Goal: Task Accomplishment & Management: Manage account settings

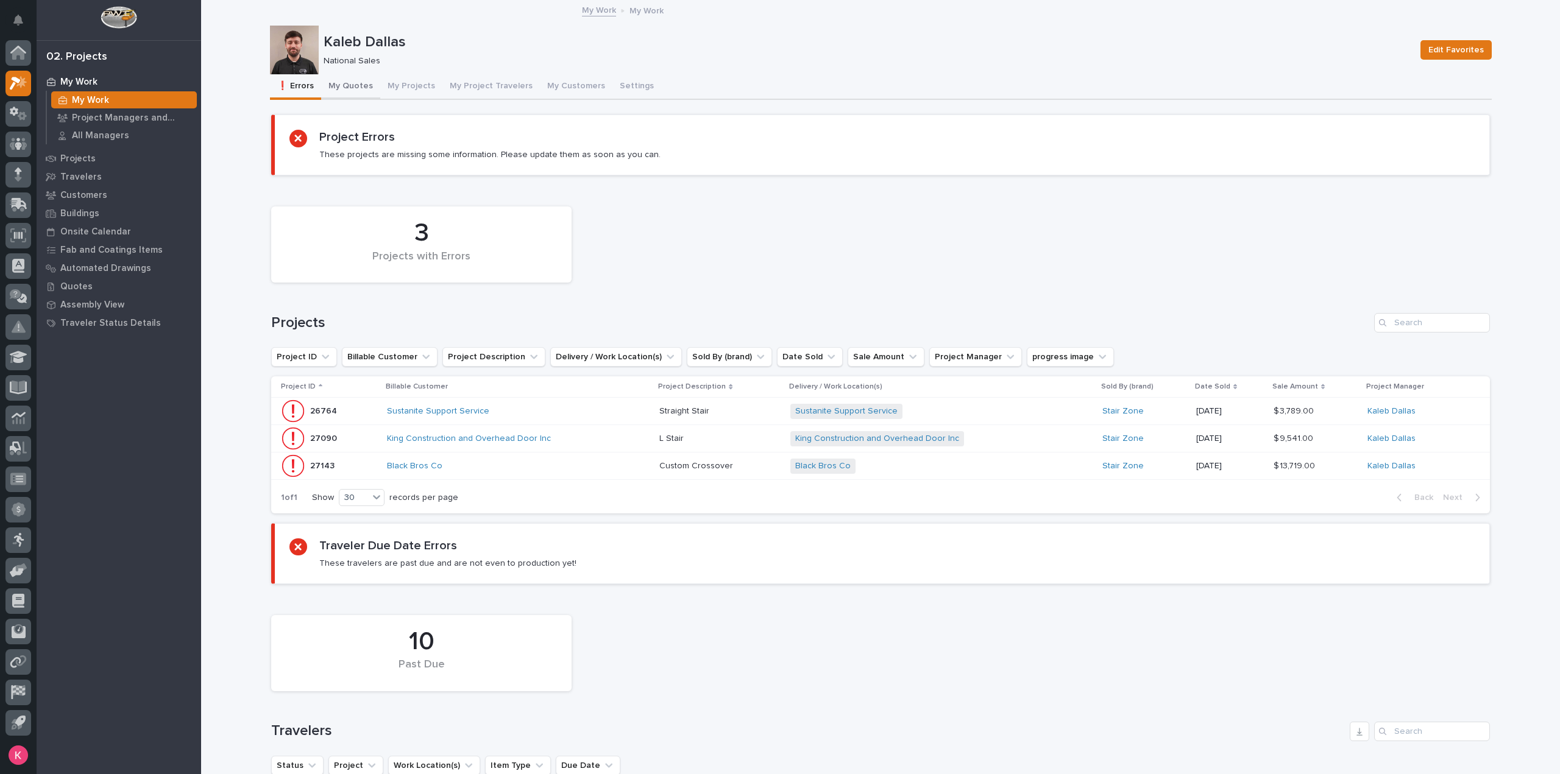
click at [352, 79] on button "My Quotes" at bounding box center [350, 87] width 59 height 26
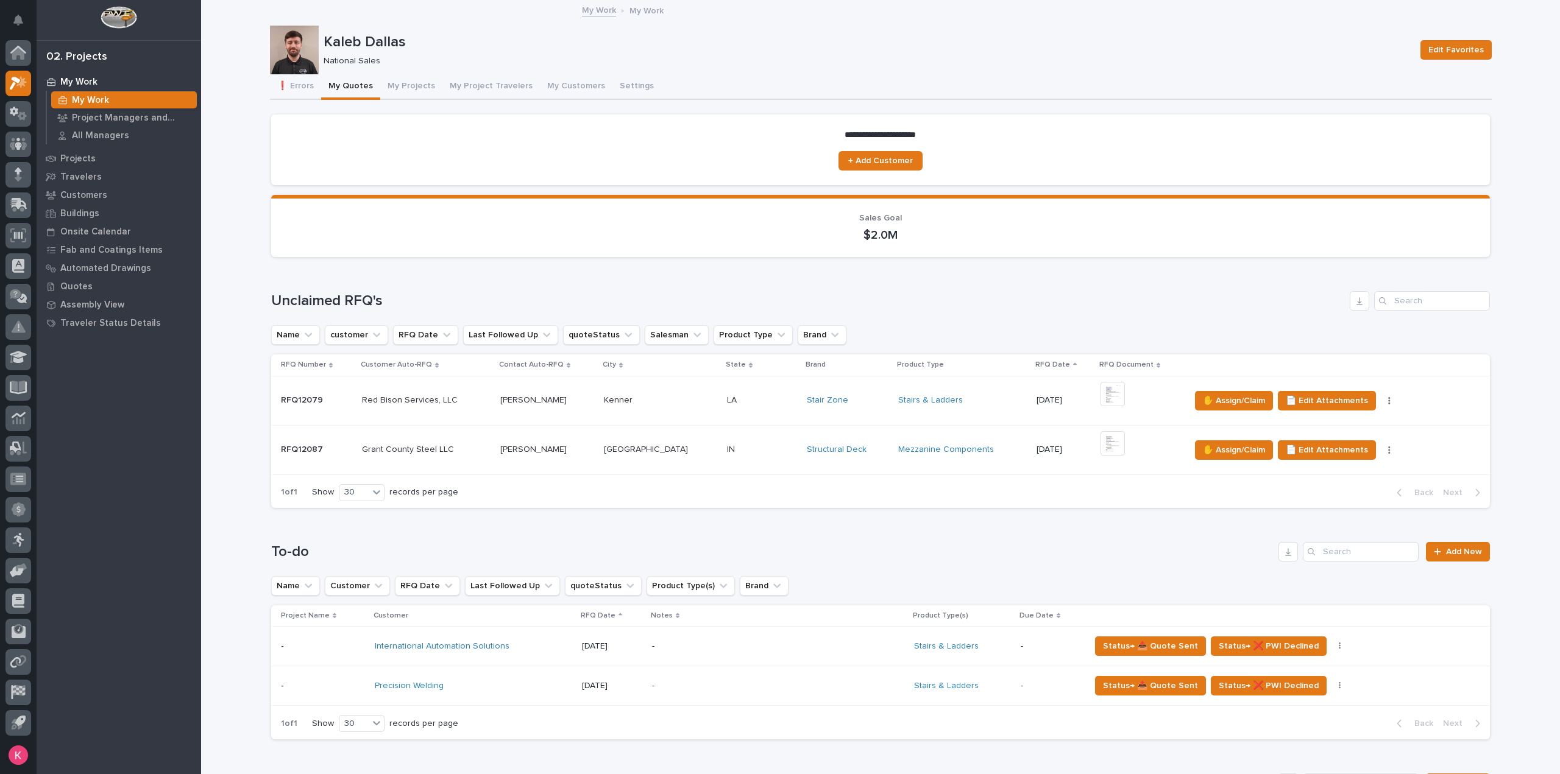
click at [1197, 438] on td "✋ Assign/Claim 📄 Edit Attachments 🪧 Edit Brand" at bounding box center [1337, 449] width 305 height 49
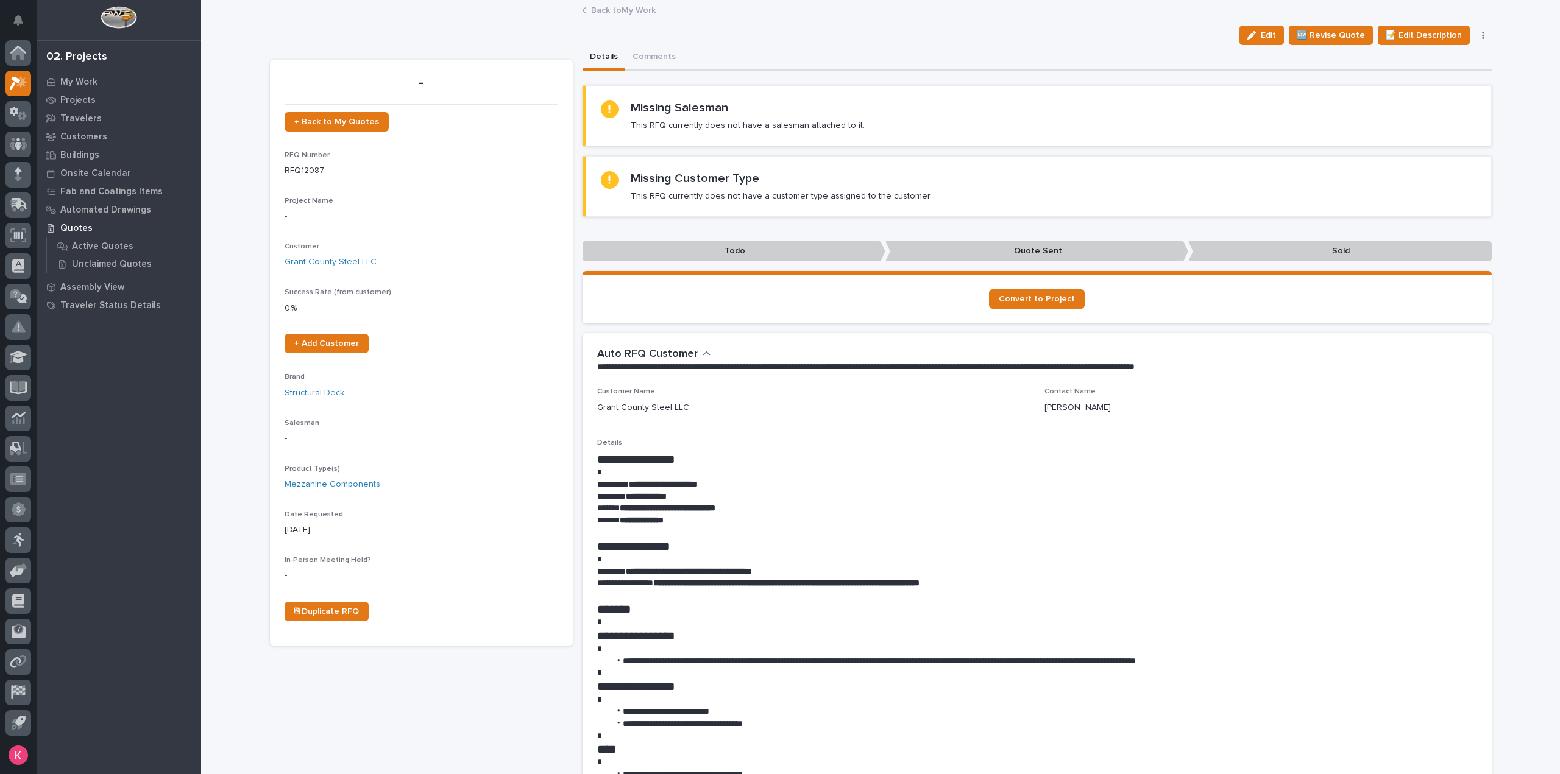
click at [606, 5] on link "Back to My Work" at bounding box center [623, 9] width 65 height 14
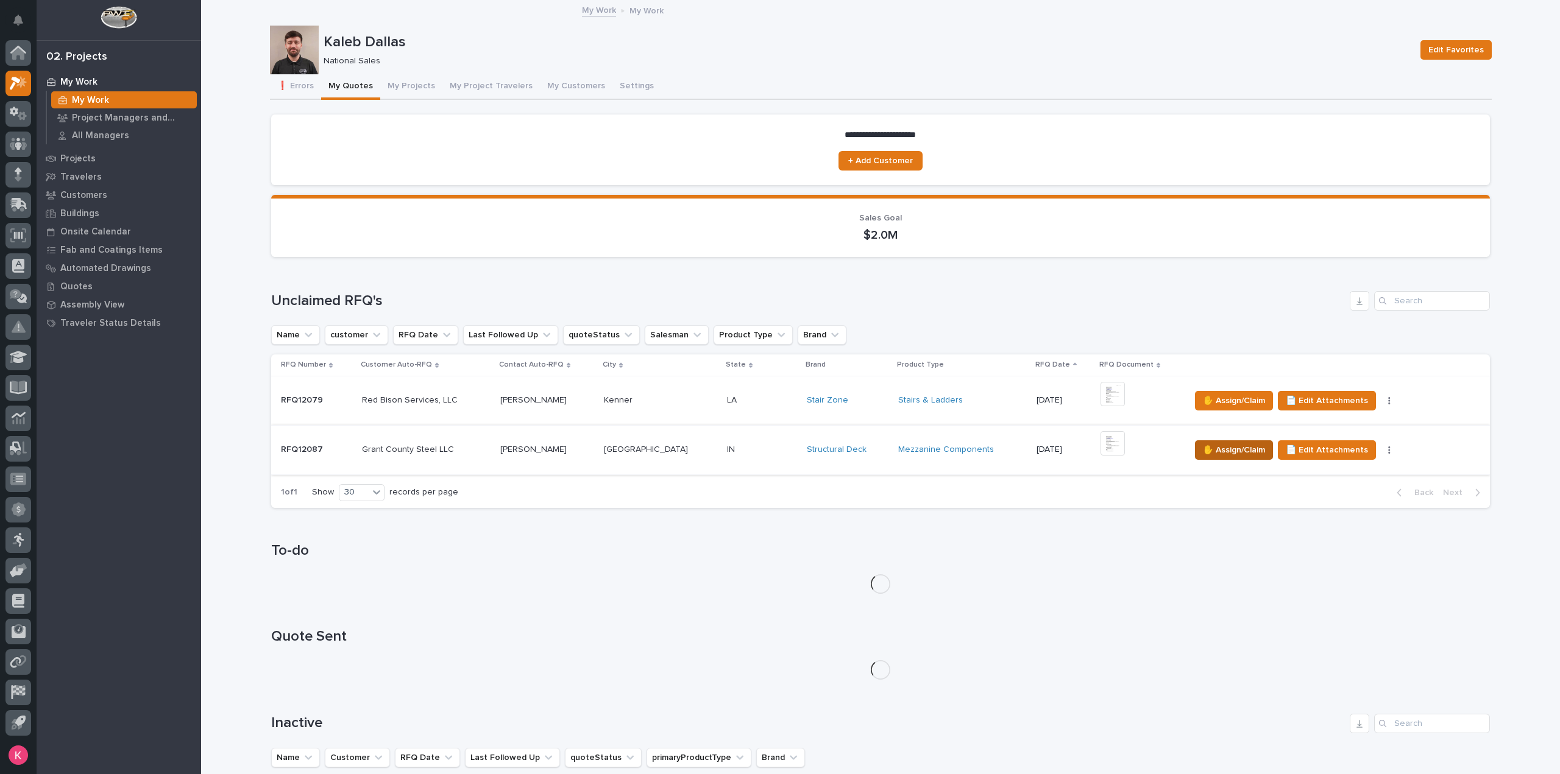
click at [1203, 453] on span "✋ Assign/Claim" at bounding box center [1234, 450] width 62 height 15
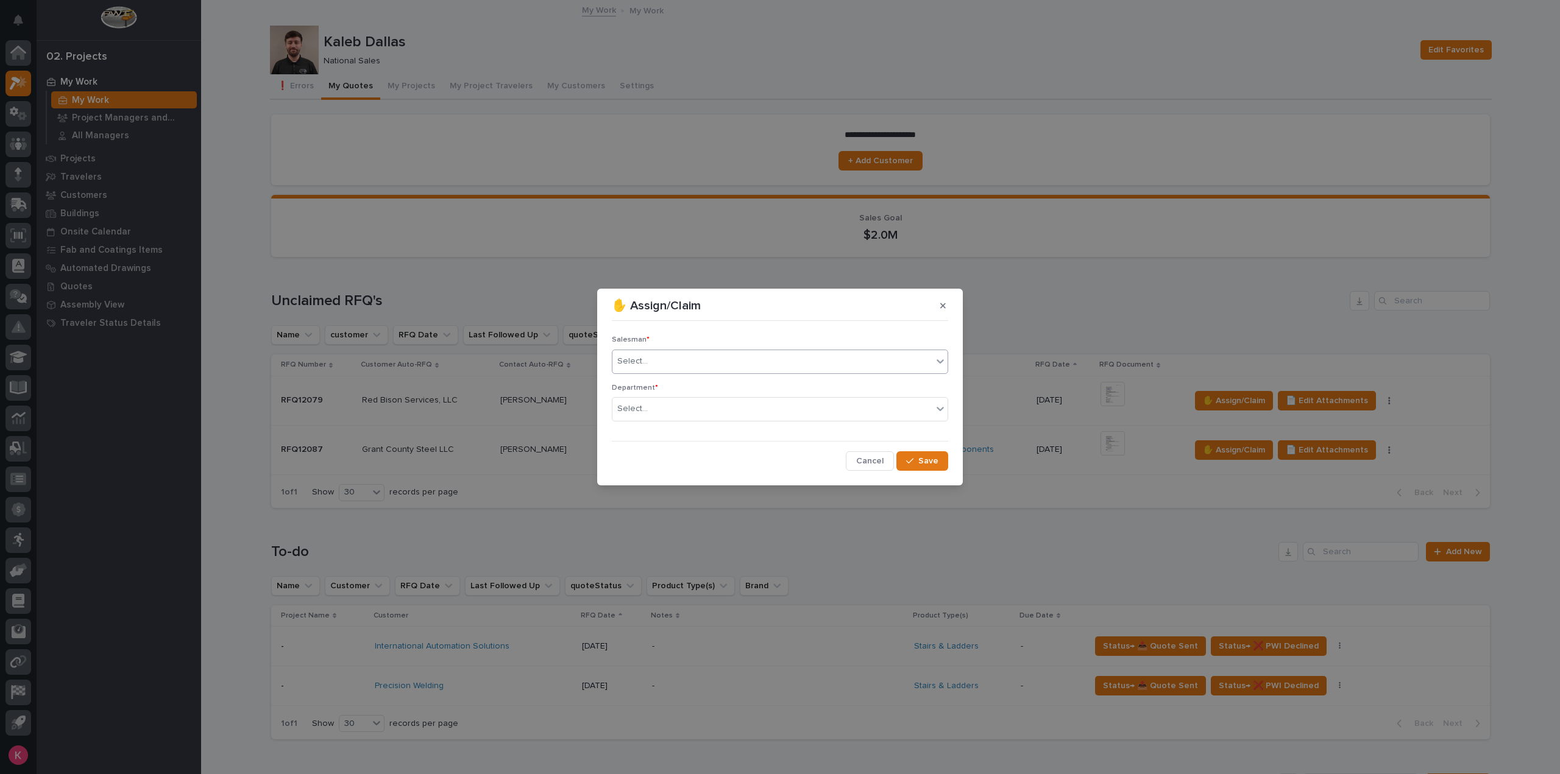
click at [657, 364] on div "Select..." at bounding box center [772, 361] width 320 height 20
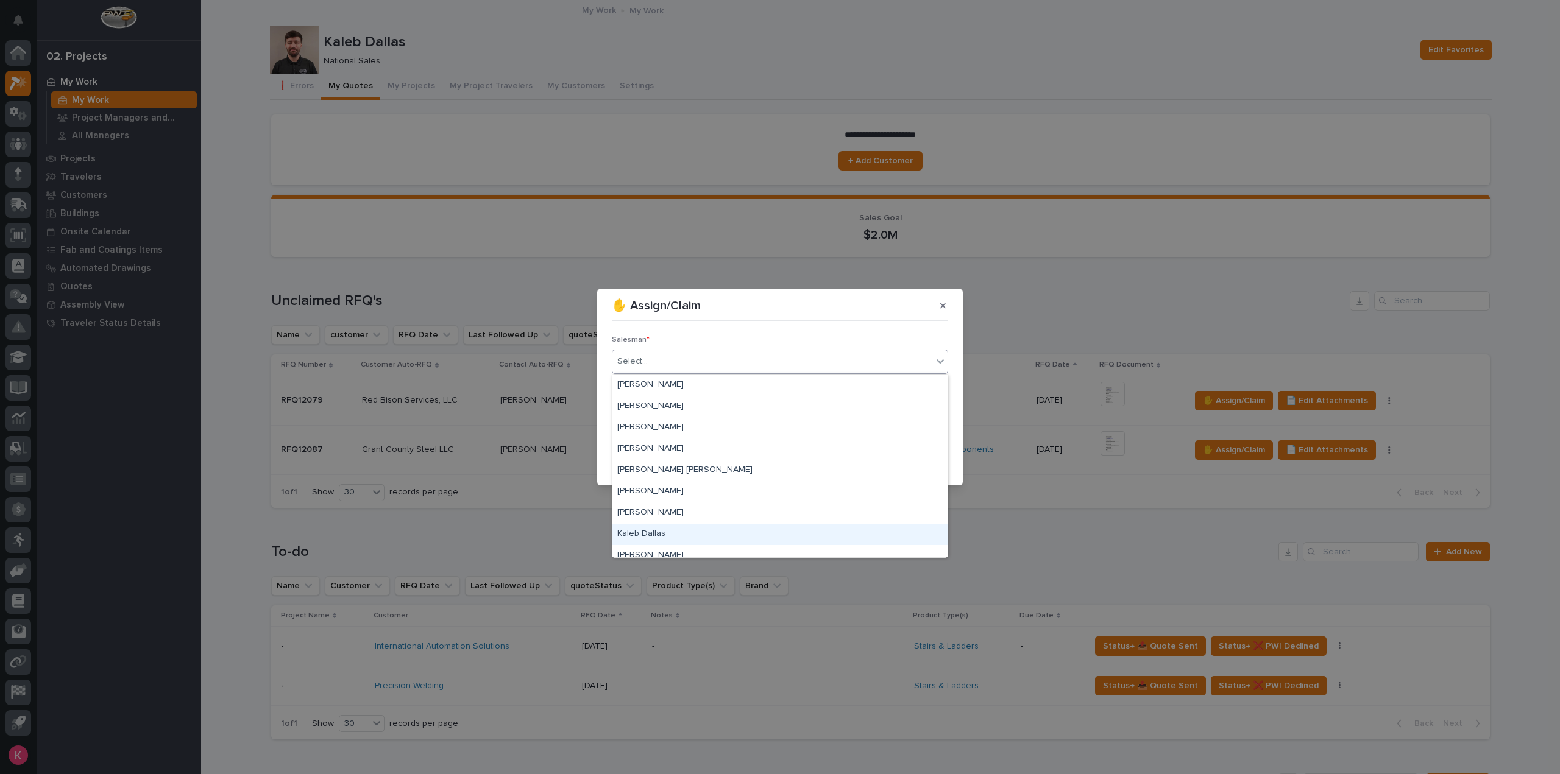
click at [660, 532] on div "Kaleb Dallas" at bounding box center [779, 534] width 335 height 21
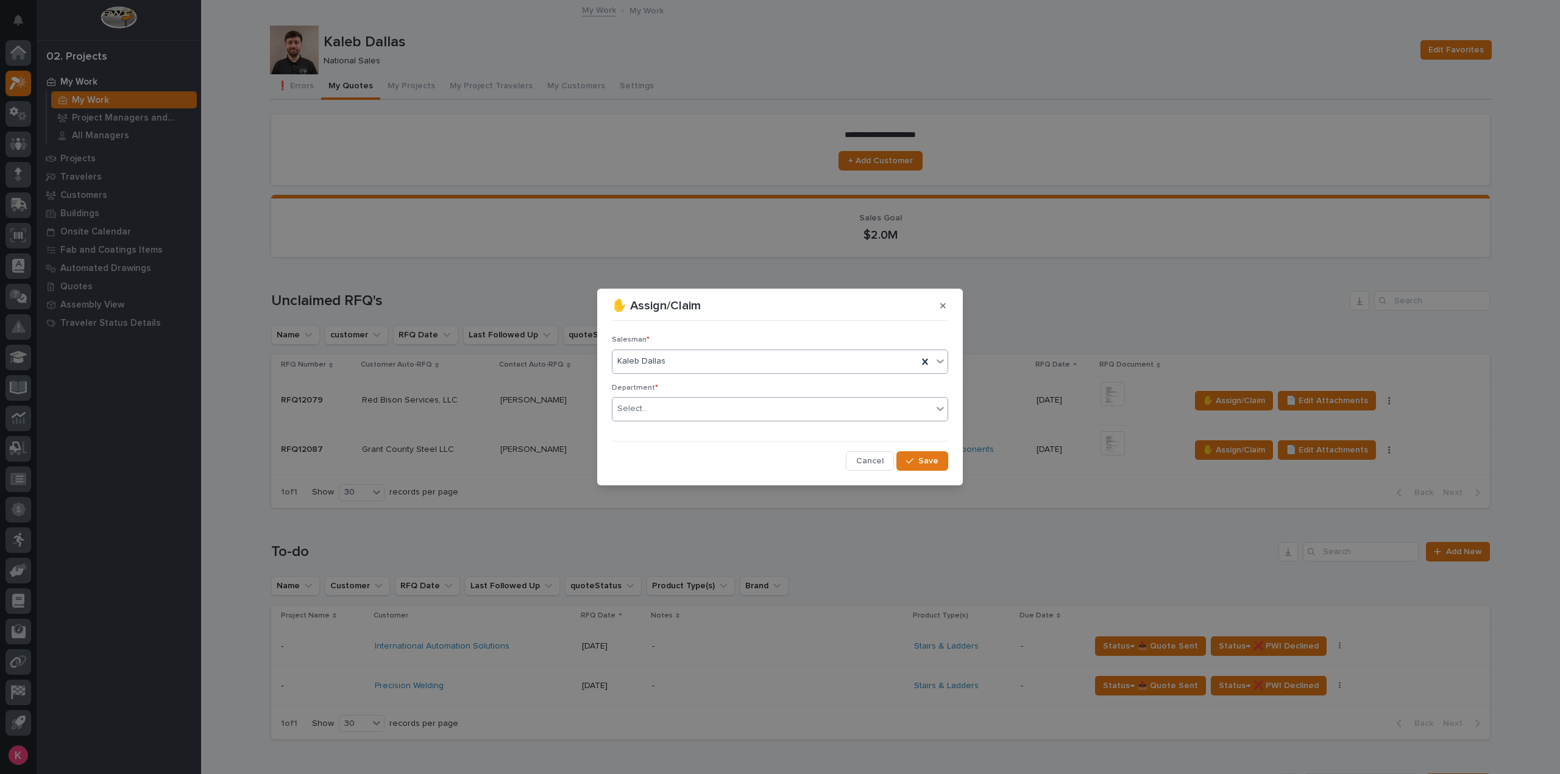
click at [707, 414] on div "Select..." at bounding box center [772, 409] width 320 height 20
click at [693, 428] on div "National Sales" at bounding box center [779, 432] width 335 height 21
click at [930, 461] on span "Save" at bounding box center [928, 461] width 20 height 11
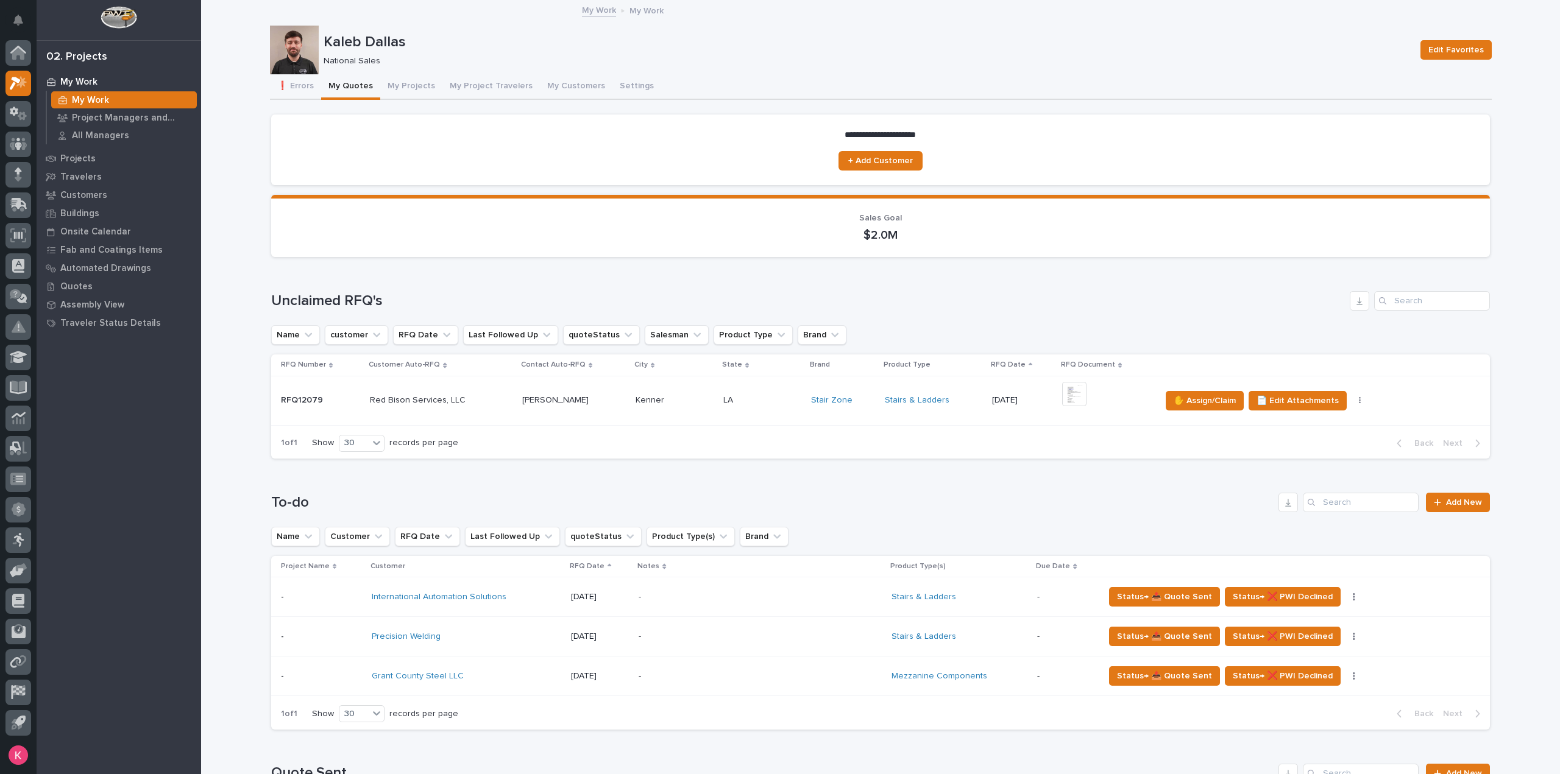
click at [723, 593] on p "-" at bounding box center [744, 597] width 213 height 10
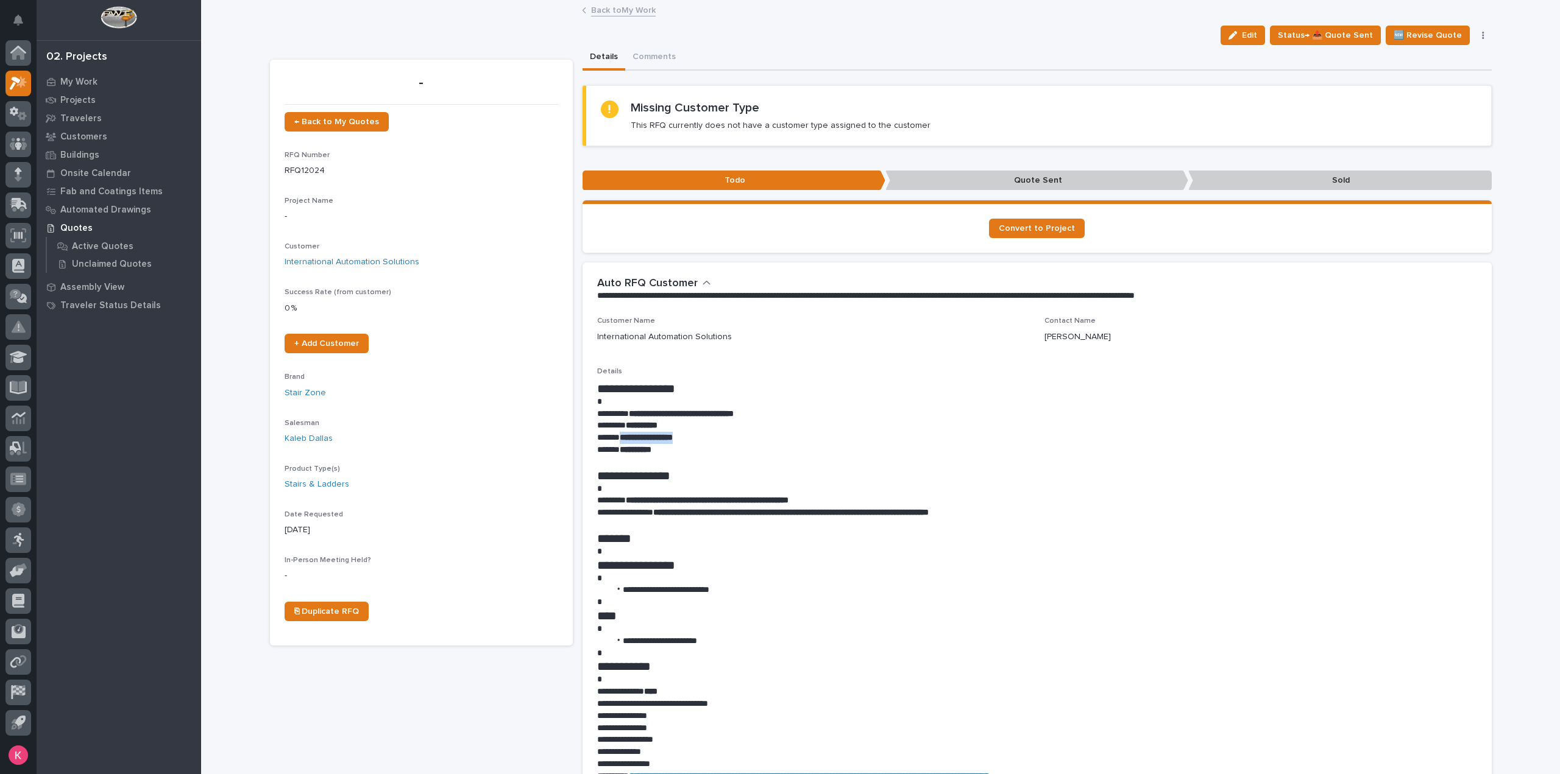
drag, startPoint x: 680, startPoint y: 436, endPoint x: 618, endPoint y: 440, distance: 62.2
click at [618, 440] on p "**********" at bounding box center [1037, 438] width 880 height 12
click at [597, 10] on link "Back to My Work" at bounding box center [623, 9] width 65 height 14
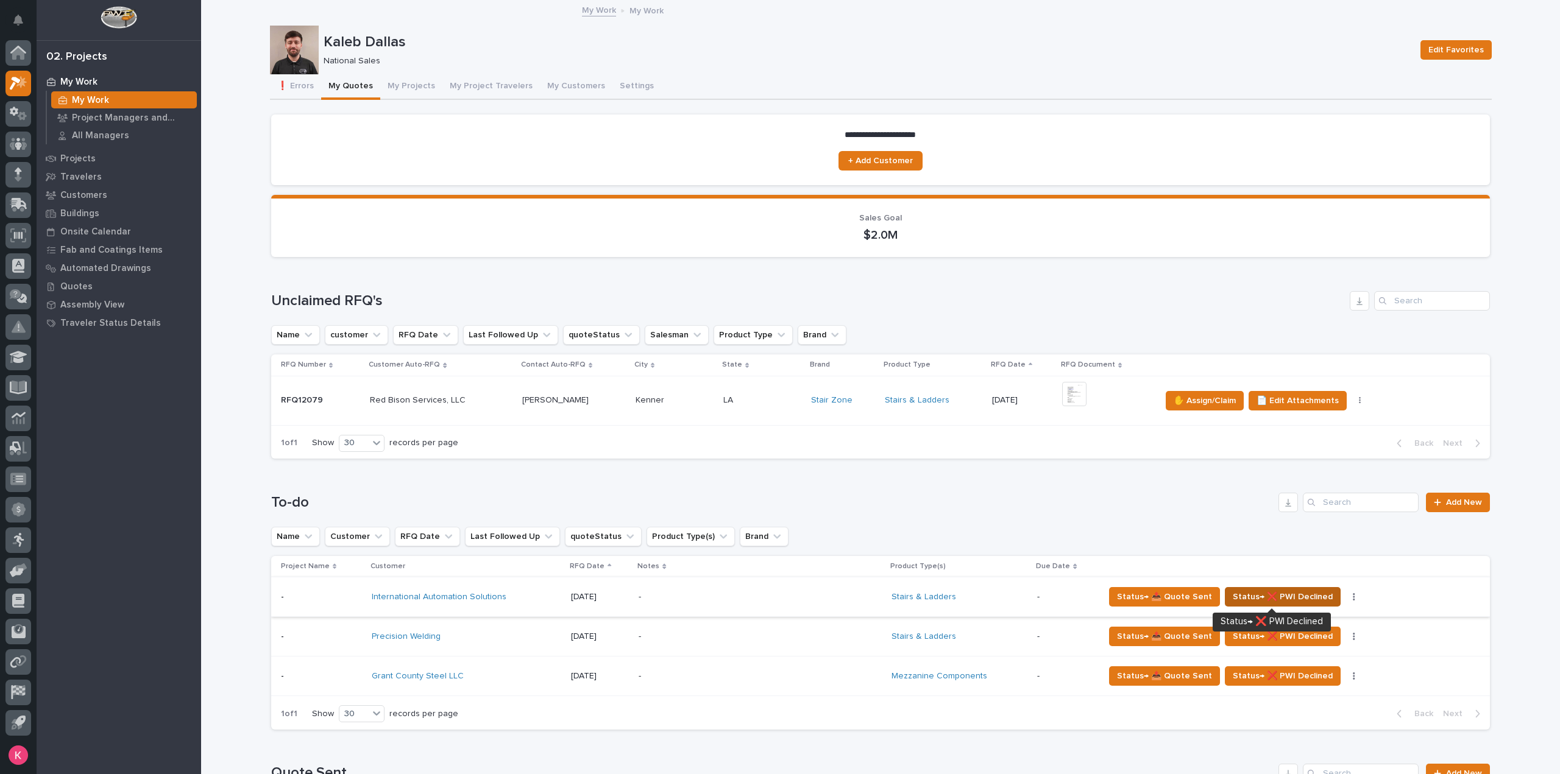
click at [1315, 602] on span "Status→ ❌ PWI Declined" at bounding box center [1282, 597] width 100 height 15
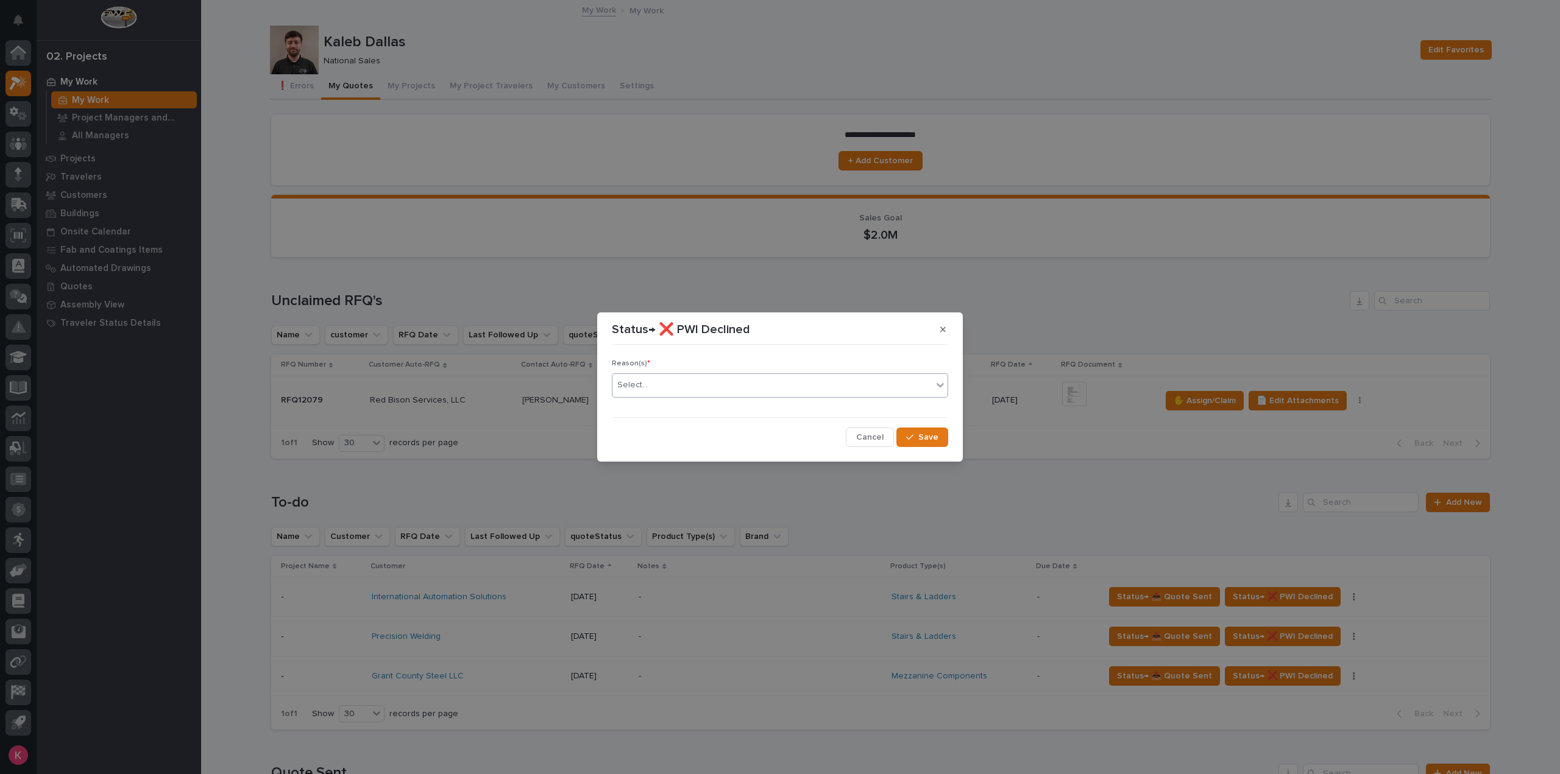
click at [807, 382] on div "Select..." at bounding box center [772, 385] width 320 height 20
click at [940, 446] on button "Save" at bounding box center [922, 437] width 52 height 19
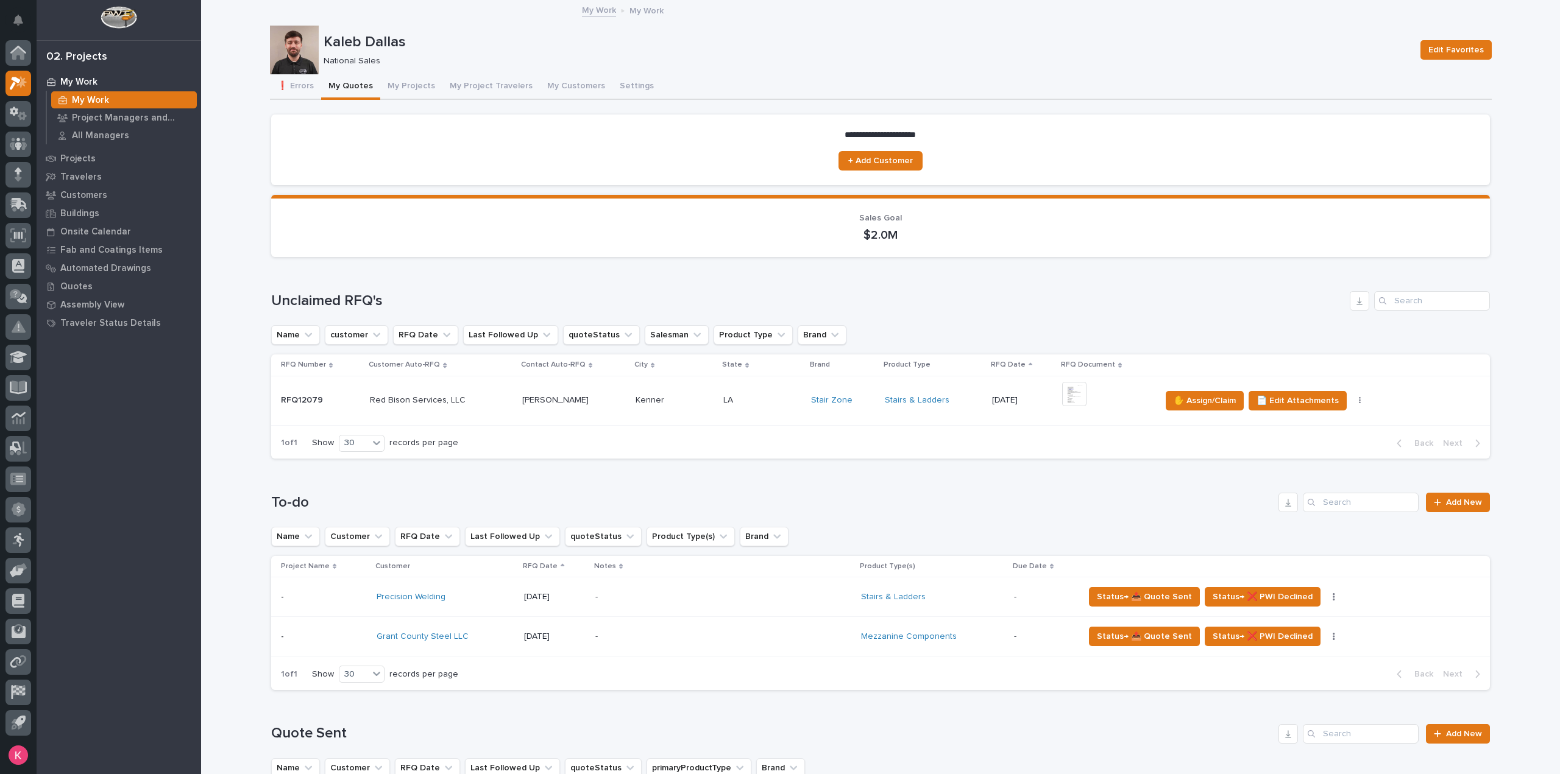
click at [806, 593] on p "-" at bounding box center [701, 597] width 213 height 10
